Goal: Task Accomplishment & Management: Use online tool/utility

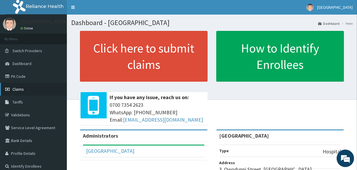
click at [19, 90] on span "Claims" at bounding box center [18, 88] width 11 height 5
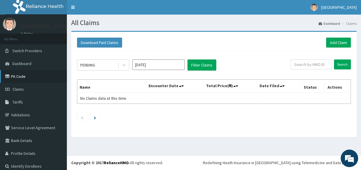
click at [15, 76] on link "PA Code" at bounding box center [33, 76] width 67 height 13
click at [21, 75] on link "PA Code" at bounding box center [33, 76] width 67 height 13
